Goal: Information Seeking & Learning: Learn about a topic

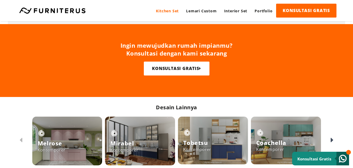
scroll to position [147, 0]
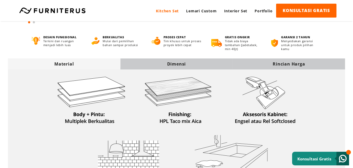
click at [191, 65] on div "Dimensi" at bounding box center [176, 64] width 112 height 6
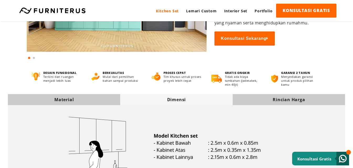
scroll to position [0, 0]
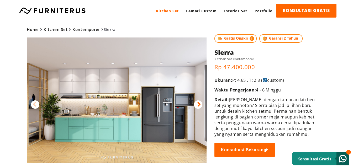
click at [96, 99] on img at bounding box center [117, 101] width 180 height 126
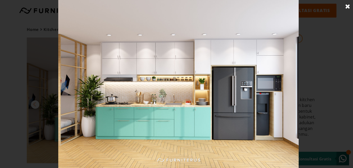
click at [149, 103] on img at bounding box center [178, 84] width 240 height 168
